Goal: Task Accomplishment & Management: Manage account settings

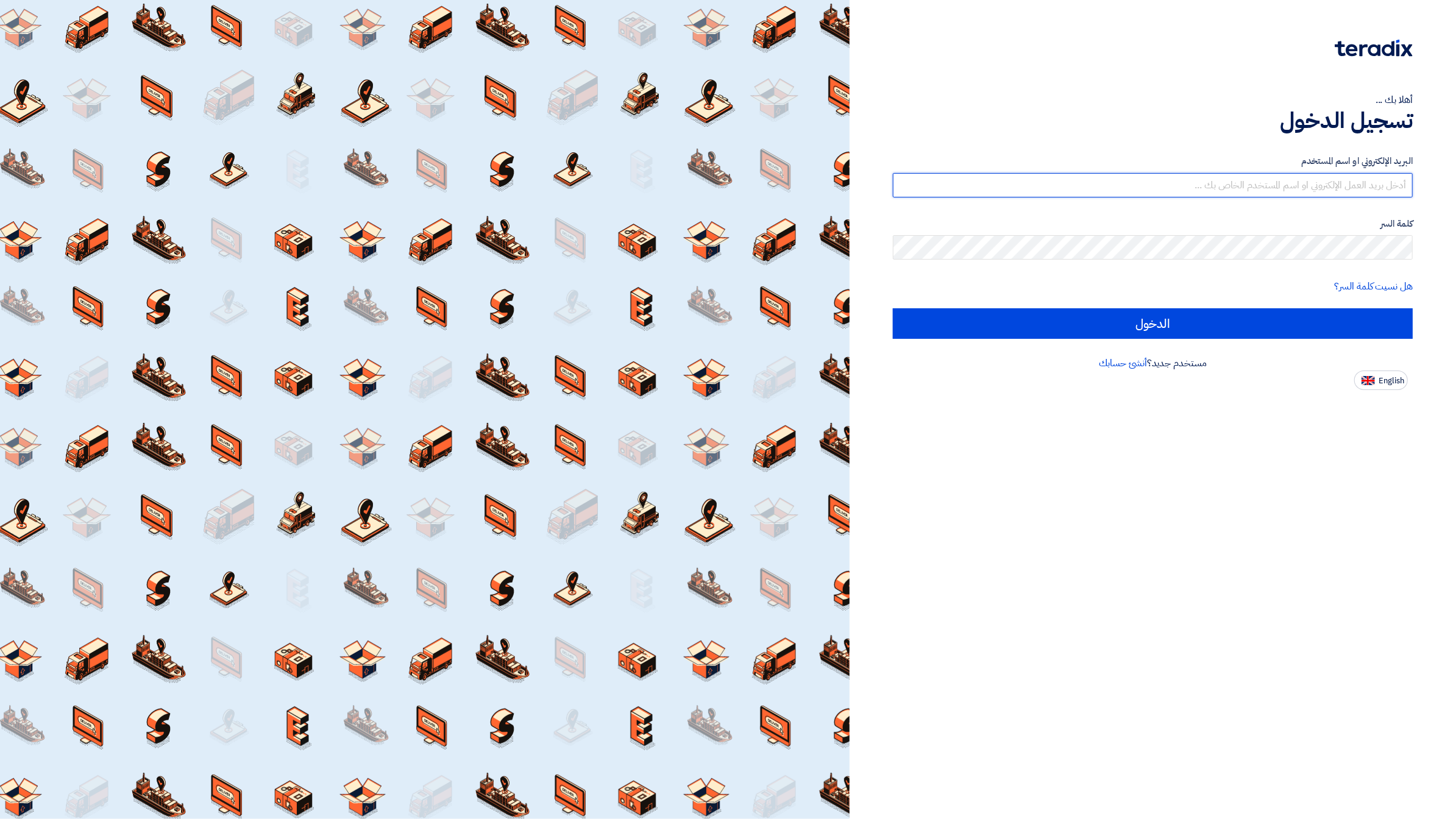
click at [1295, 184] on input "text" at bounding box center [1152, 185] width 519 height 24
type input "[EMAIL_ADDRESS][DOMAIN_NAME]"
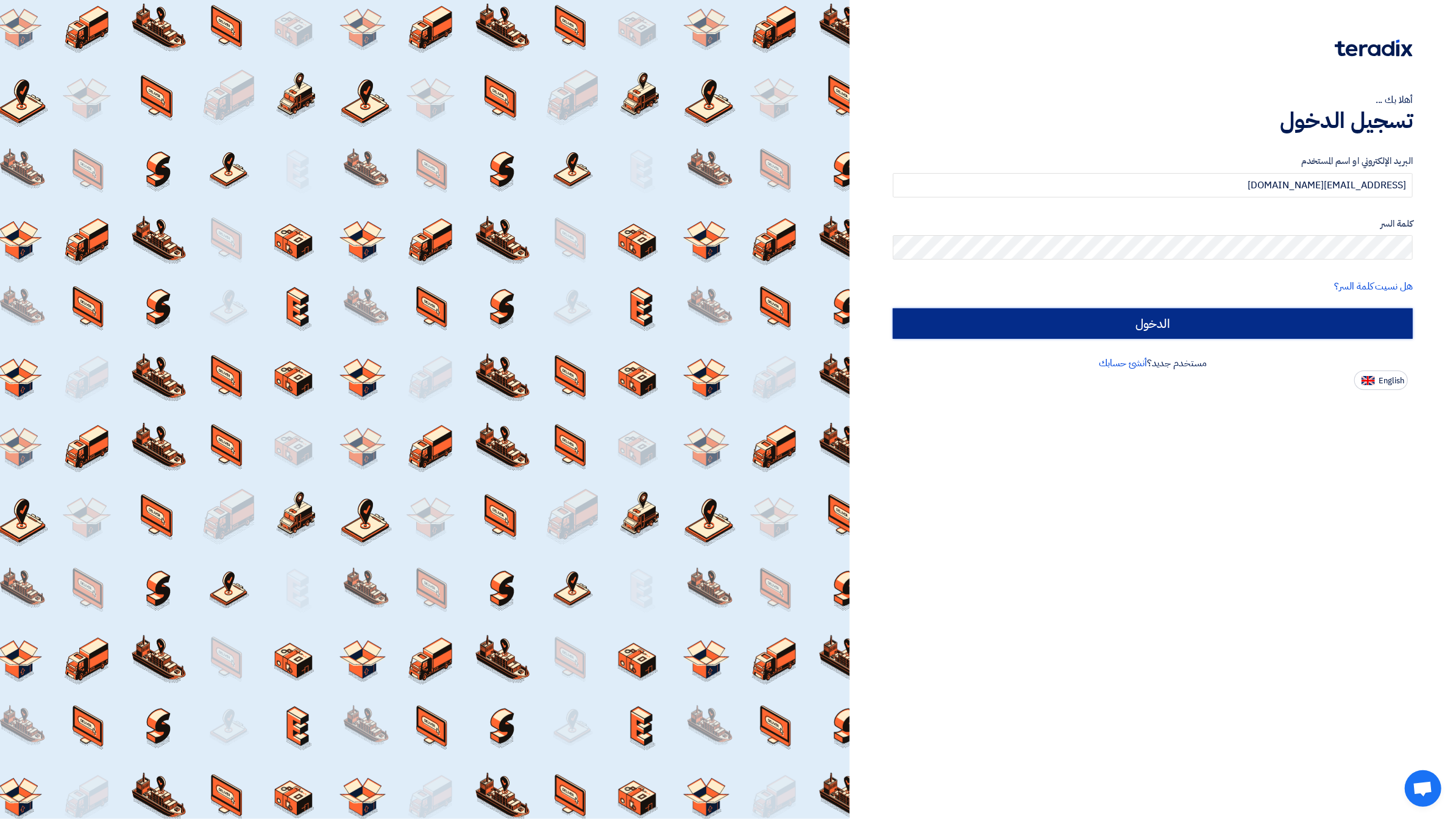
click at [1267, 334] on input "الدخول" at bounding box center [1152, 324] width 519 height 31
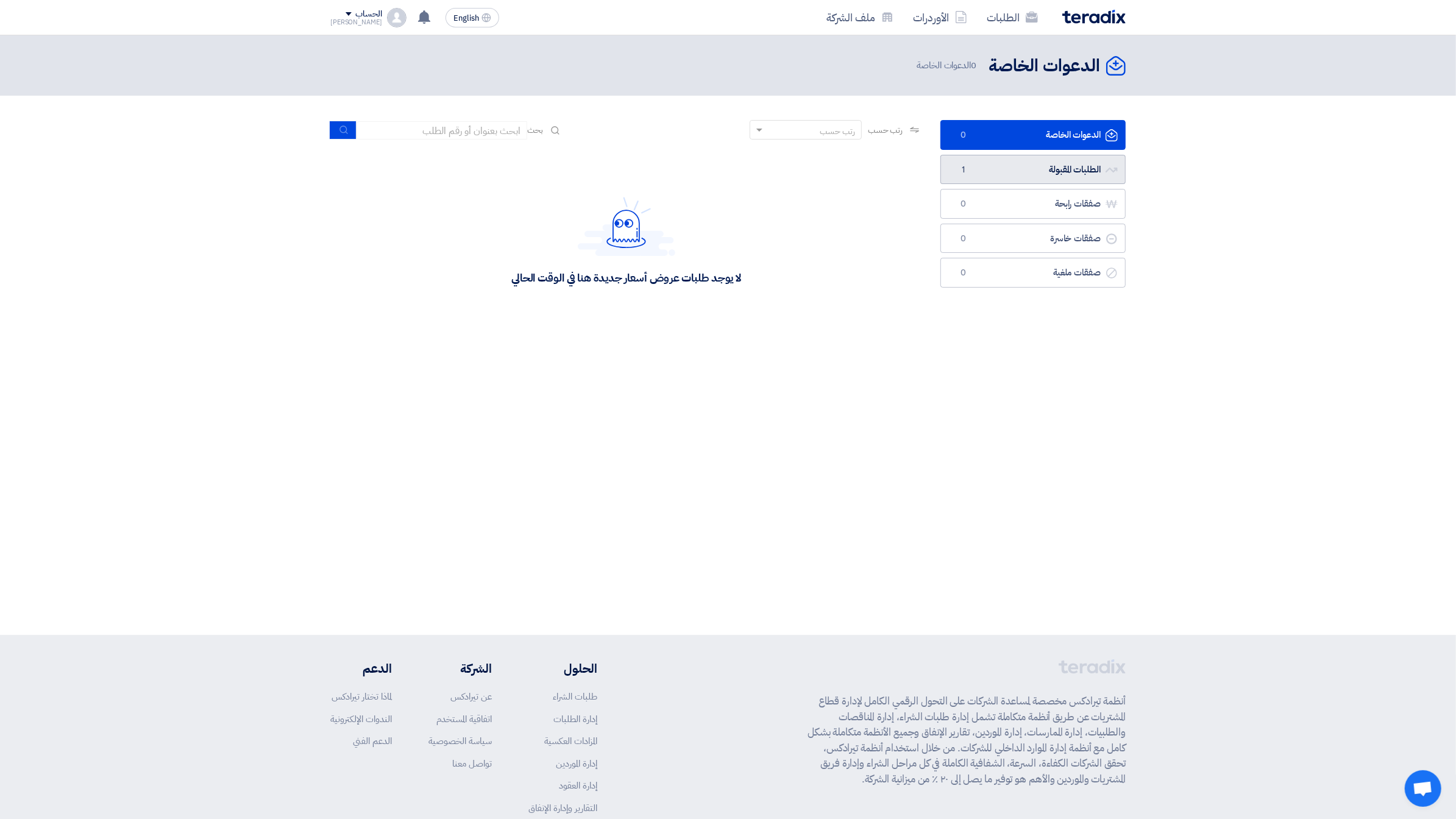
click at [1074, 165] on link "الطلبات المقبولة الطلبات المقبولة 1" at bounding box center [1032, 170] width 185 height 30
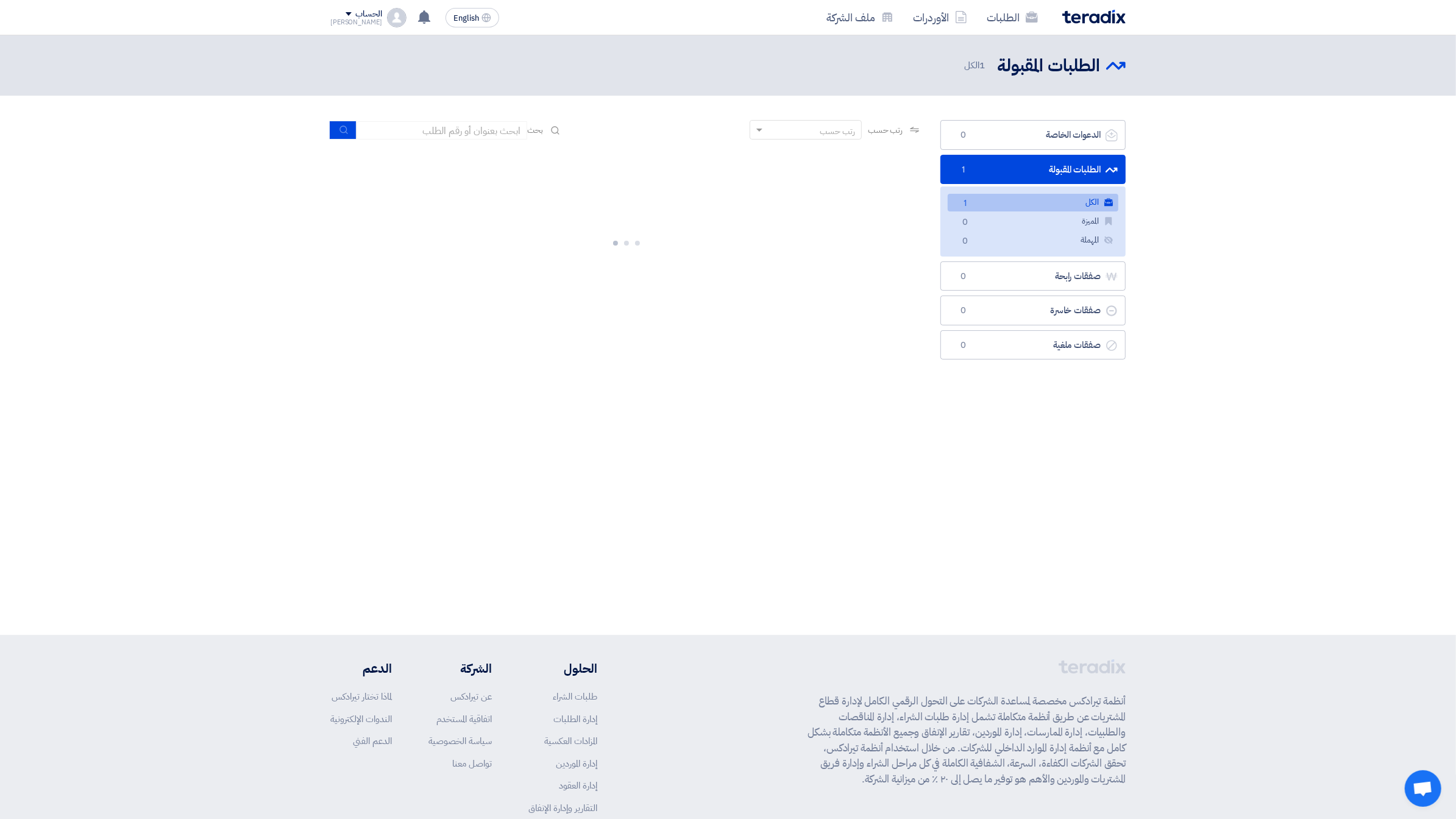
click at [1078, 195] on link "الكل الكل 1" at bounding box center [1033, 203] width 171 height 18
click at [782, 170] on link "RFP-[DATE][DATE]" at bounding box center [738, 169] width 244 height 11
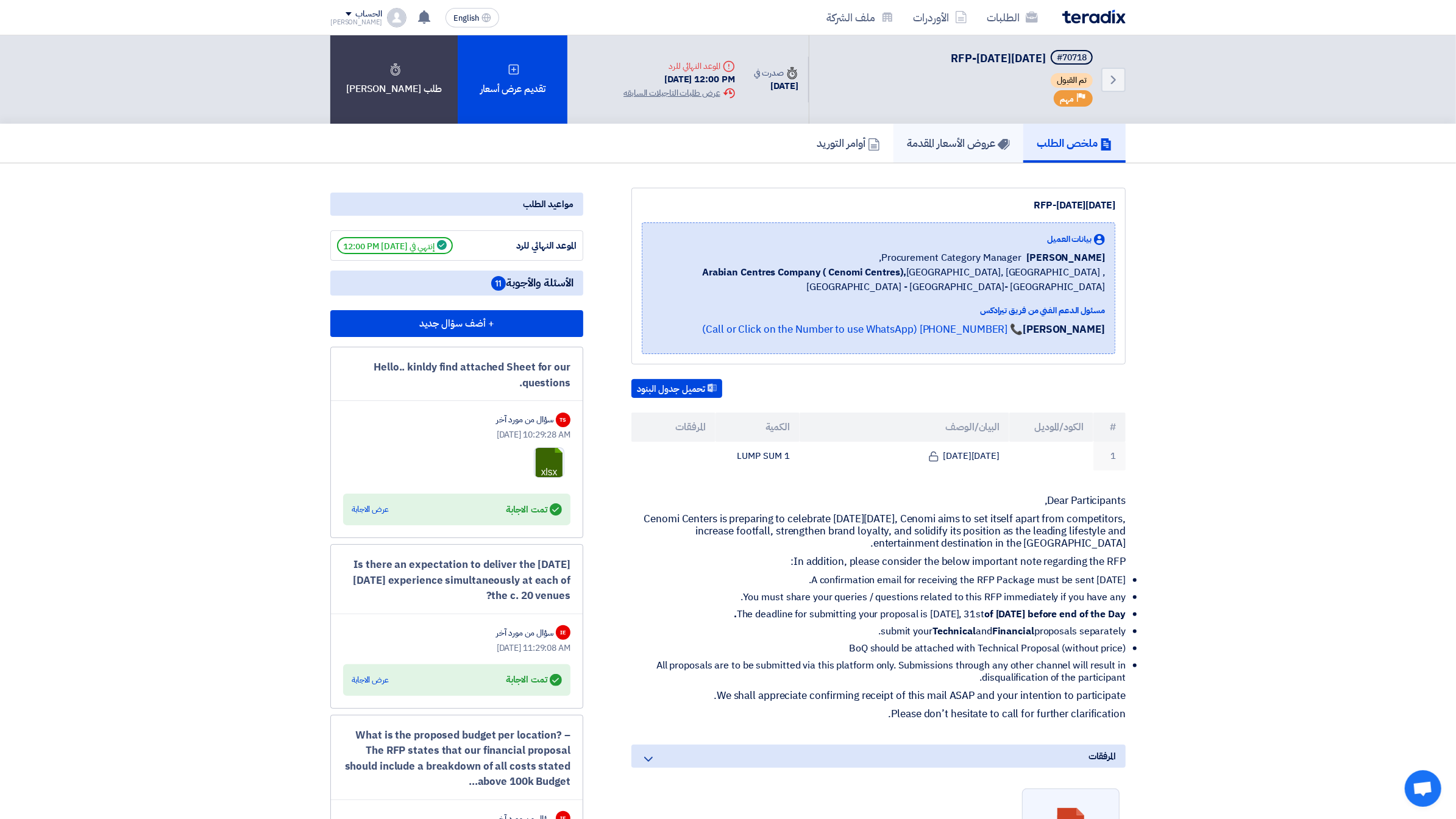
click at [981, 132] on link "عروض الأسعار المقدمة" at bounding box center [958, 143] width 130 height 39
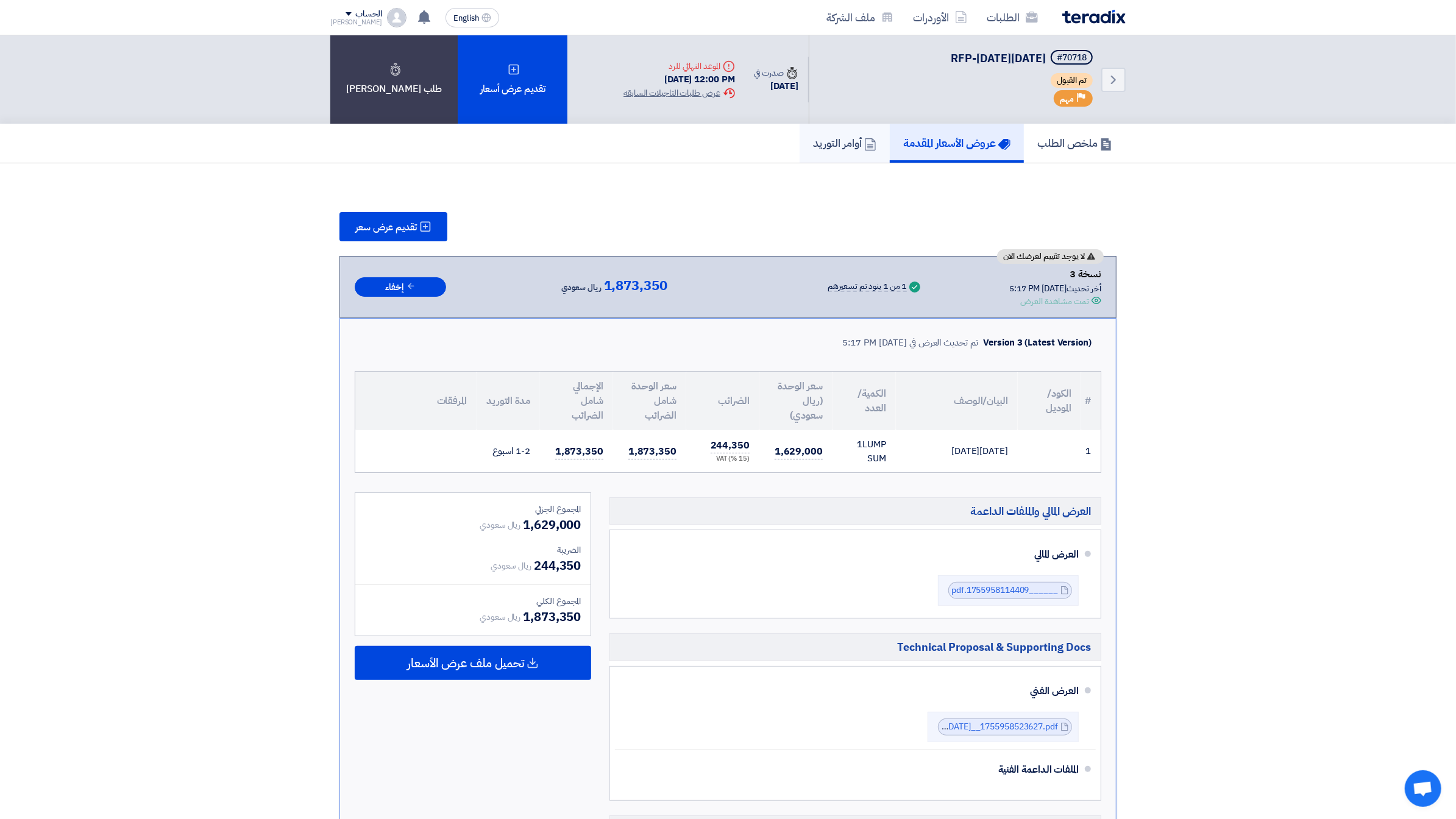
click at [825, 145] on h5 "أوامر التوريد" at bounding box center [844, 143] width 63 height 14
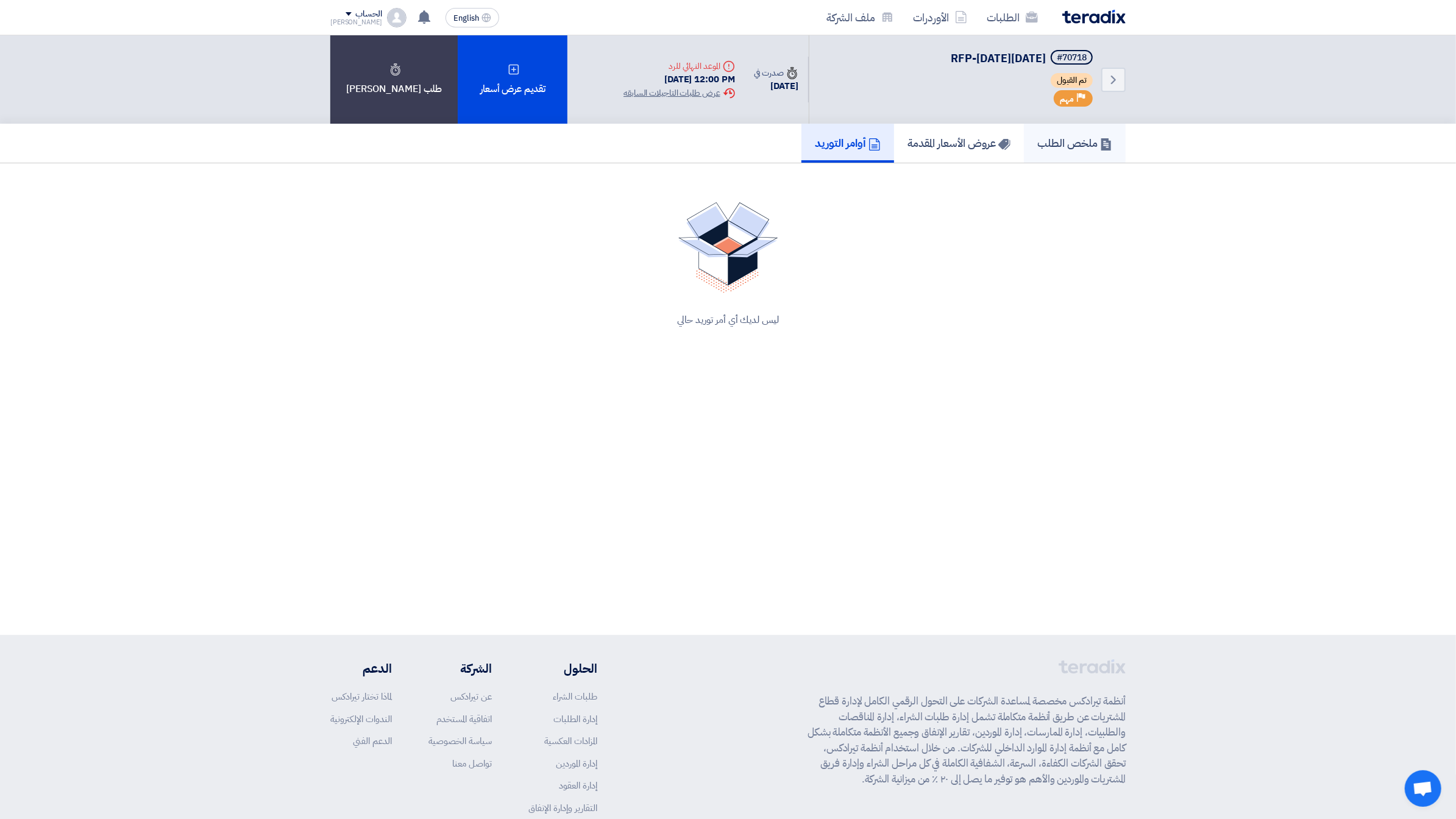
click at [1107, 140] on use at bounding box center [1106, 145] width 10 height 12
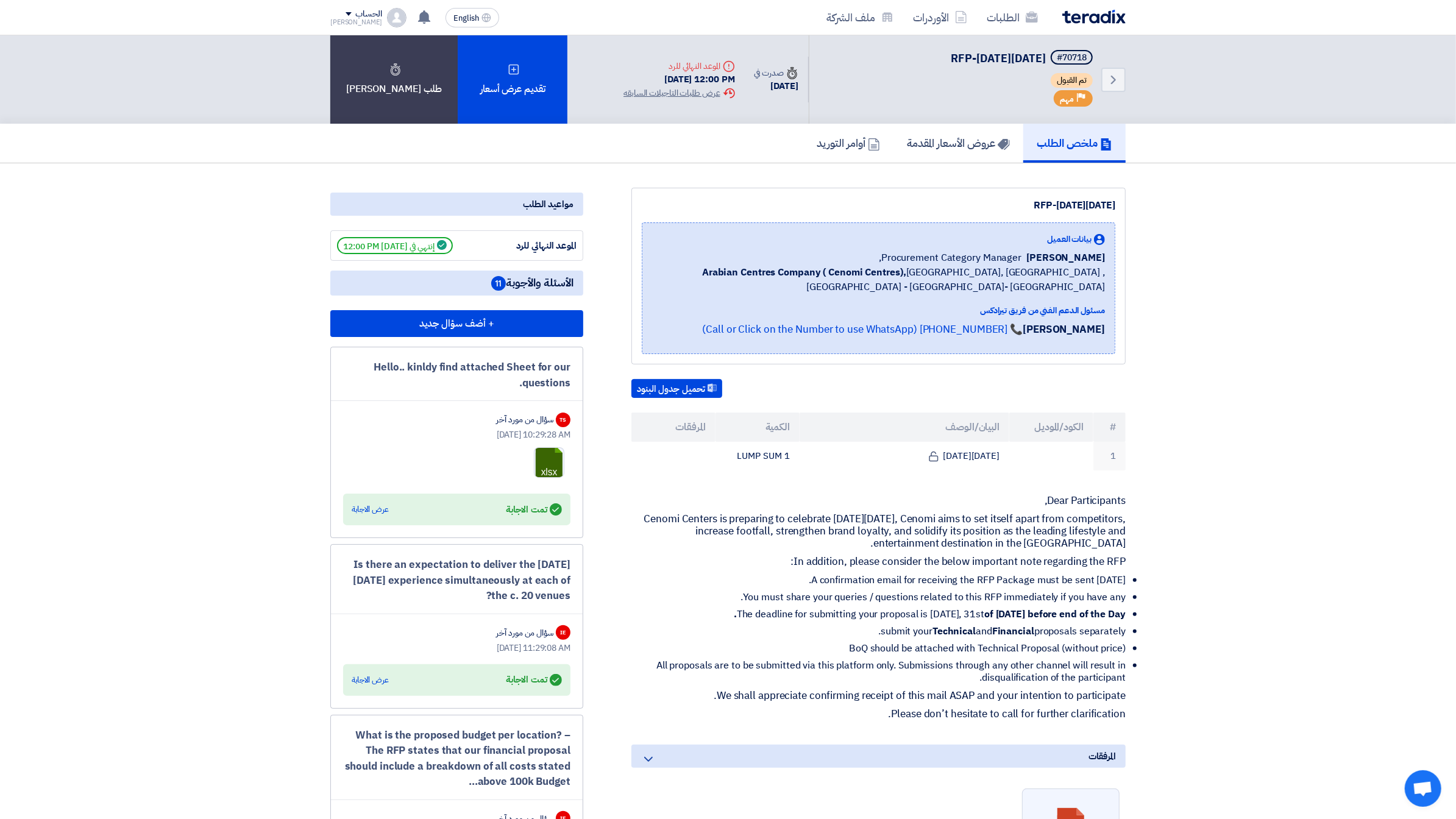
click at [998, 57] on span "RFP-[DATE][DATE]" at bounding box center [998, 58] width 95 height 16
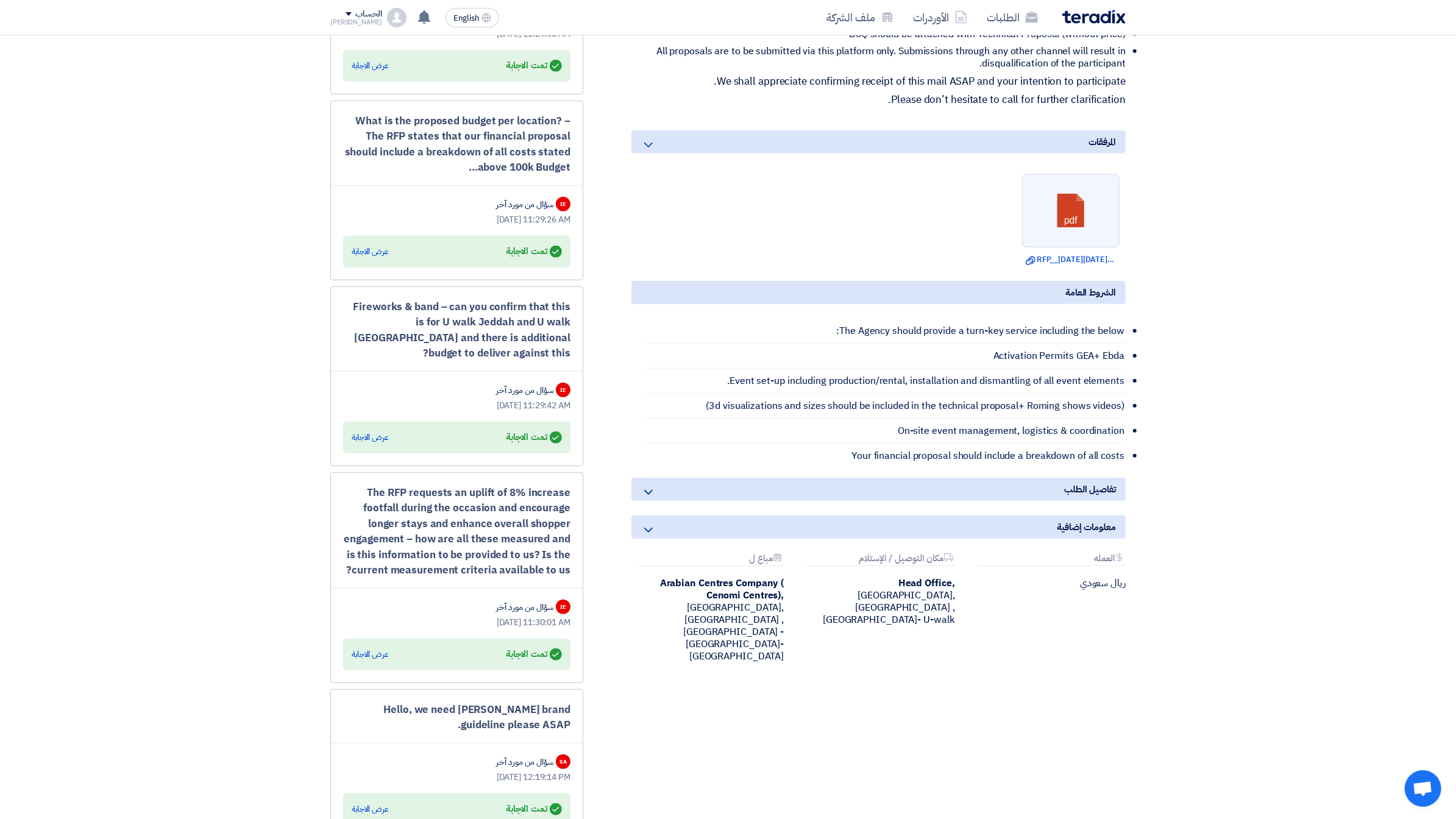
scroll to position [615, 0]
